Goal: Task Accomplishment & Management: Use online tool/utility

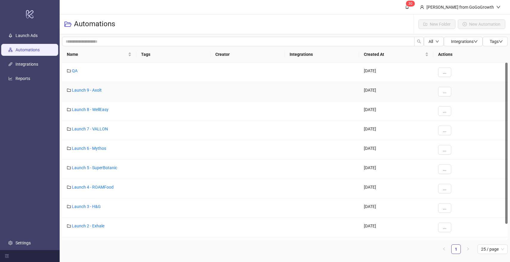
click at [79, 83] on div "Launch 9 - Axolt" at bounding box center [99, 91] width 74 height 19
click at [79, 85] on div "Launch 9 - Axolt" at bounding box center [99, 91] width 74 height 19
click at [80, 91] on link "Launch 9 - Axolt" at bounding box center [87, 90] width 30 height 5
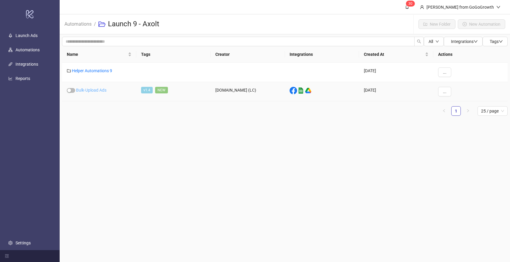
click at [89, 88] on link "Bulk-Upload Ads" at bounding box center [91, 90] width 30 height 5
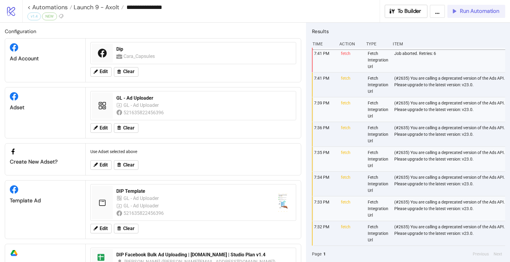
click at [468, 17] on button "Run Automation" at bounding box center [477, 11] width 58 height 13
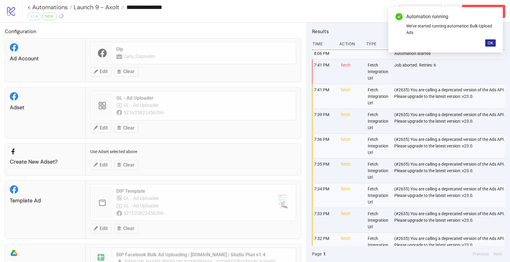
click at [490, 43] on span "OK" at bounding box center [491, 43] width 6 height 5
